Goal: Check status: Check status

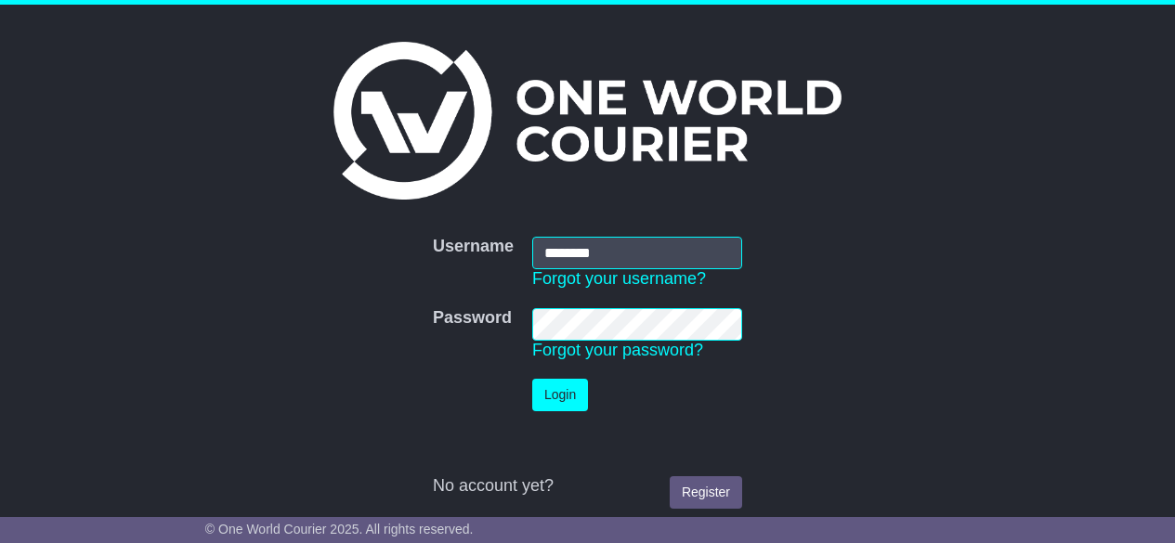
click at [576, 397] on button "Login" at bounding box center [560, 395] width 56 height 33
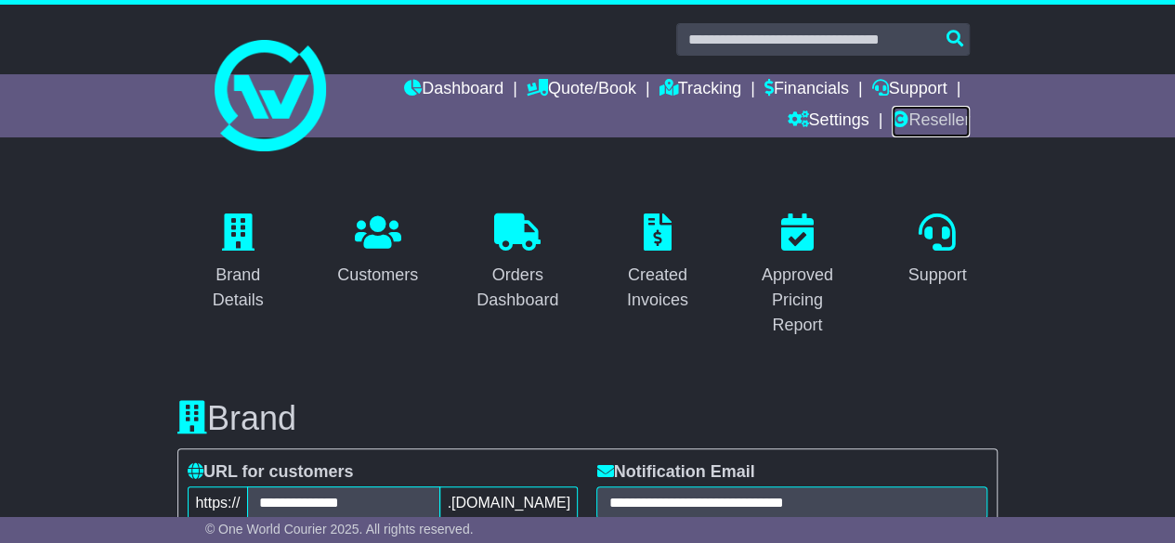
click at [943, 122] on link "Reseller" at bounding box center [931, 122] width 78 height 32
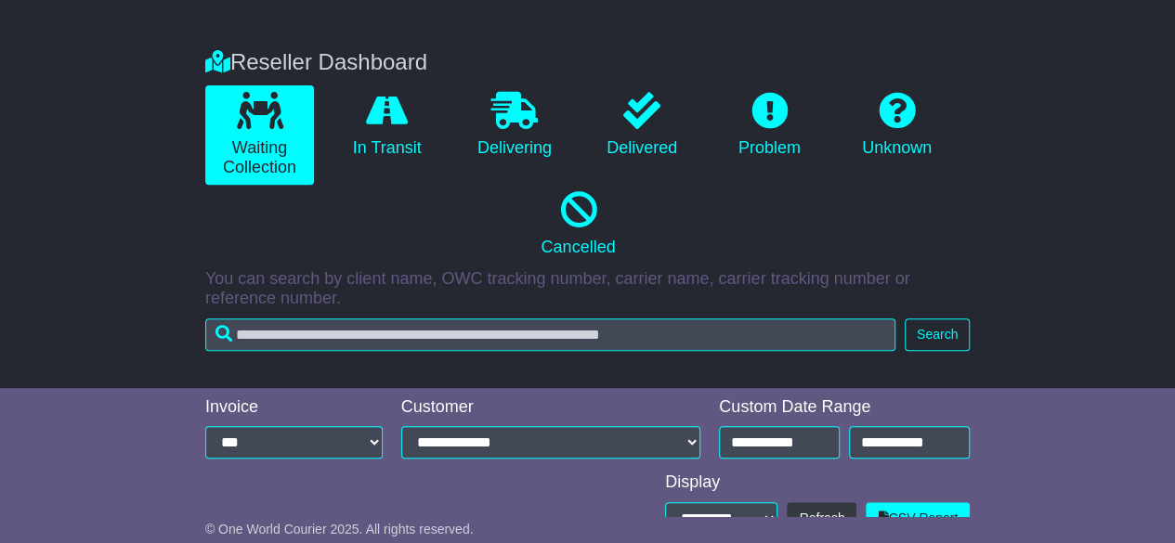
scroll to position [453, 0]
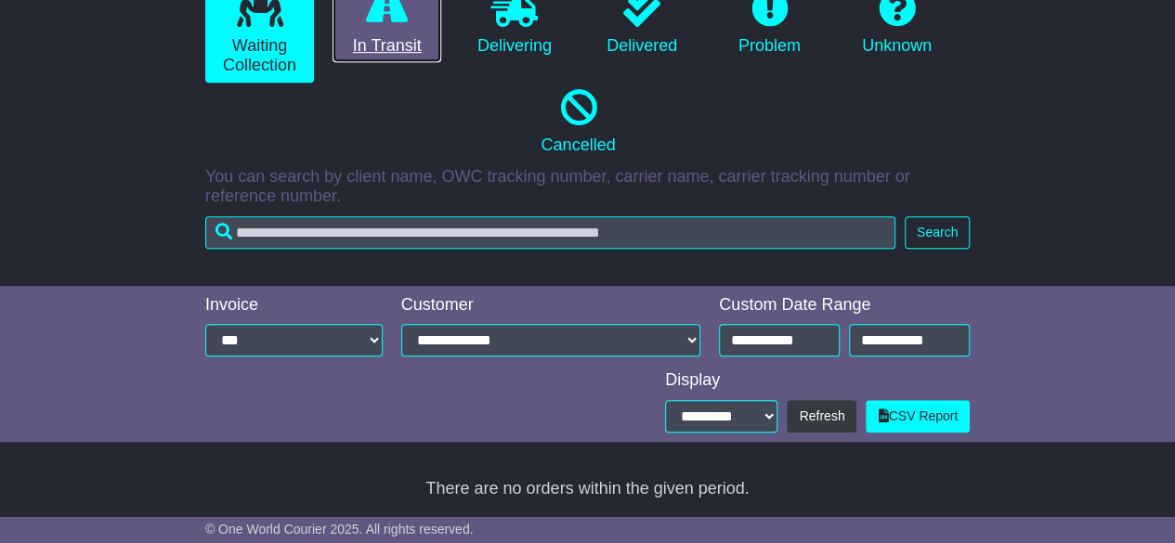
click at [388, 37] on link "In Transit" at bounding box center [386, 23] width 109 height 80
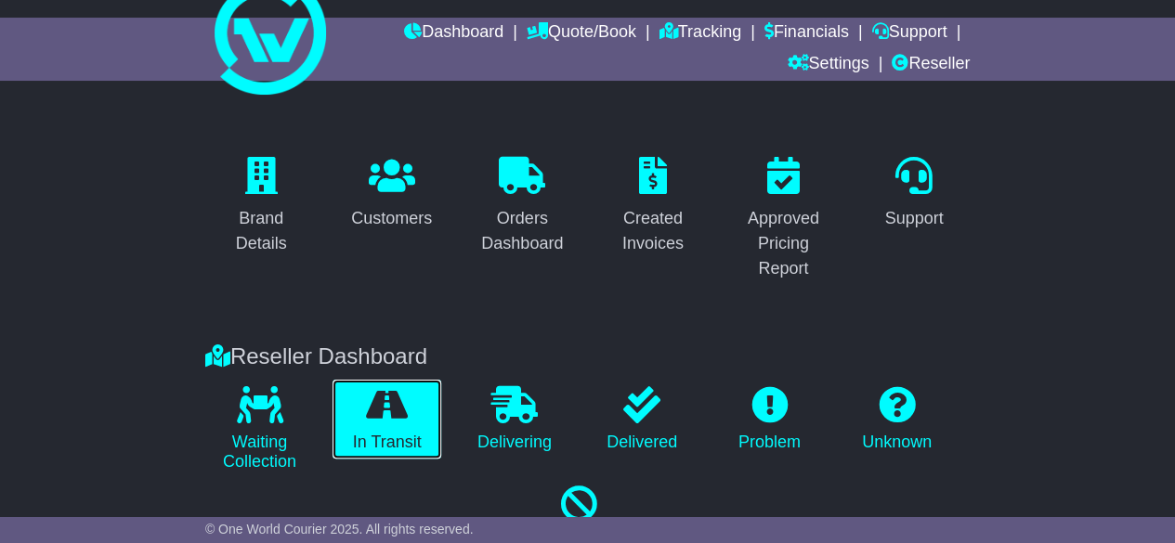
scroll to position [54, 0]
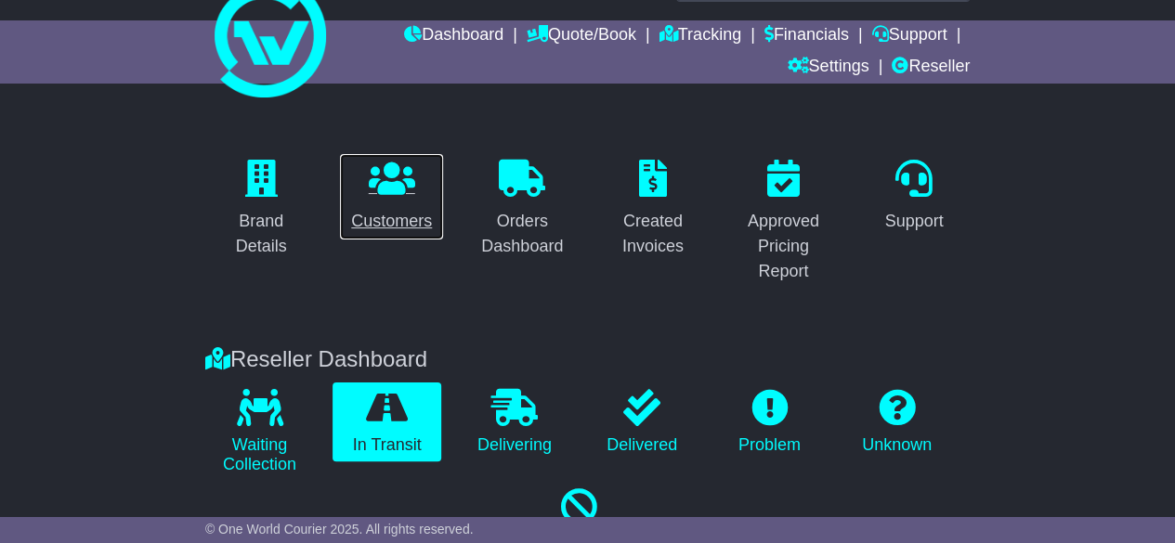
click at [408, 209] on div "Customers" at bounding box center [391, 221] width 81 height 25
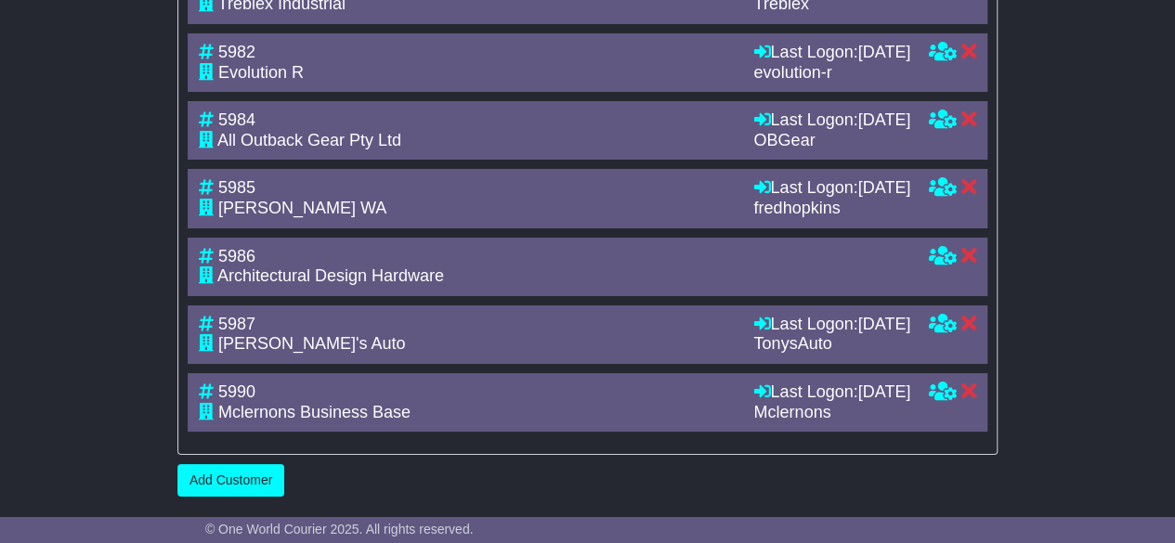
scroll to position [3639, 0]
